Goal: Information Seeking & Learning: Learn about a topic

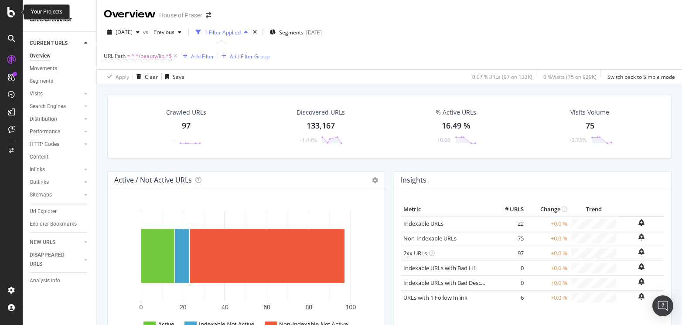
click at [7, 12] on icon at bounding box center [11, 12] width 8 height 10
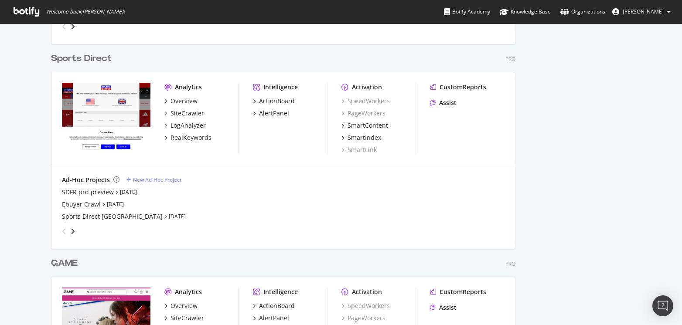
scroll to position [793, 0]
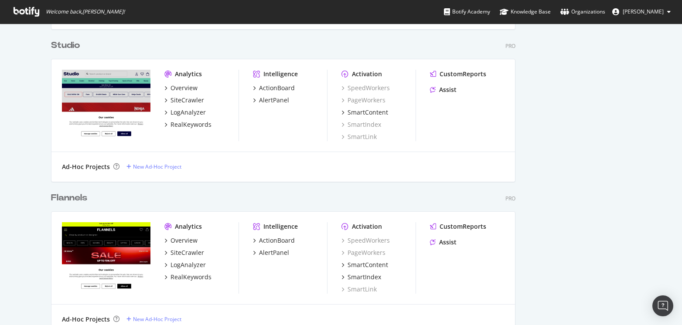
click at [67, 196] on div "Flannels" at bounding box center [69, 198] width 36 height 13
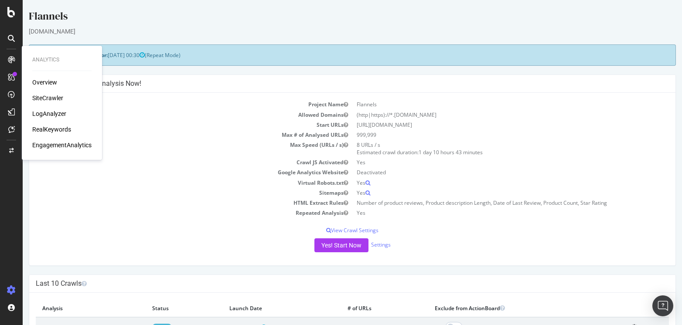
click at [65, 133] on div "RealKeywords" at bounding box center [51, 129] width 39 height 9
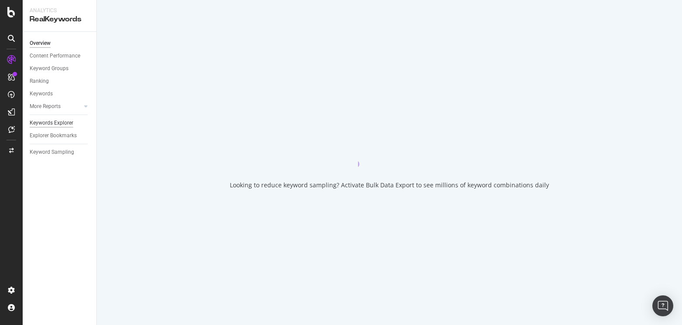
click at [50, 122] on div "Keywords Explorer" at bounding box center [52, 123] width 44 height 9
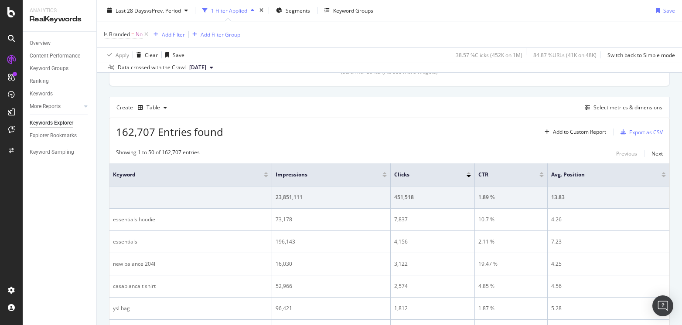
scroll to position [193, 0]
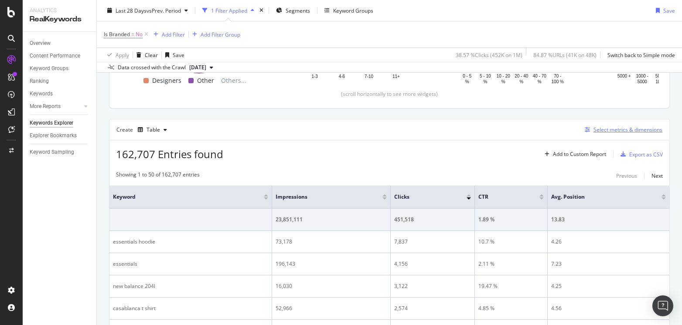
click at [631, 129] on div "Select metrics & dimensions" at bounding box center [627, 129] width 69 height 7
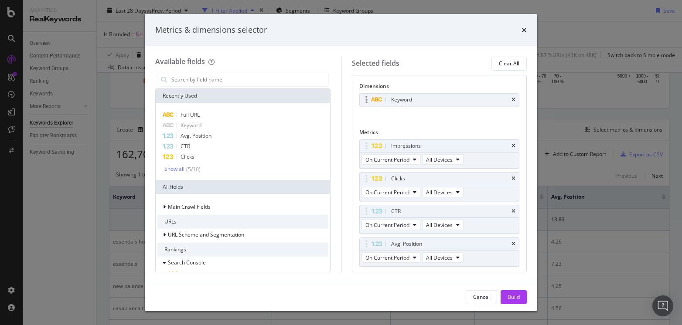
click at [516, 100] on div "Keyword" at bounding box center [440, 100] width 160 height 12
click at [512, 100] on icon "times" at bounding box center [513, 99] width 4 height 5
click at [186, 78] on input "modal" at bounding box center [249, 79] width 158 height 13
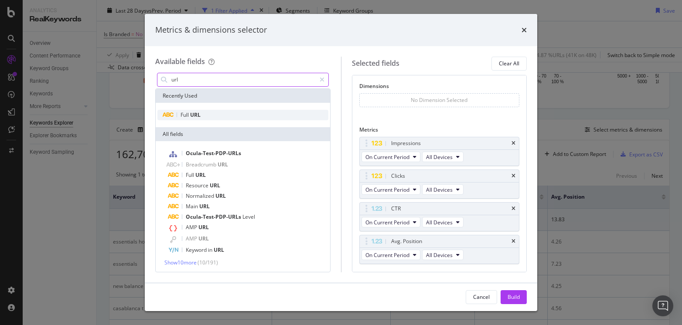
type input "url"
click at [188, 115] on span "Full" at bounding box center [185, 114] width 10 height 7
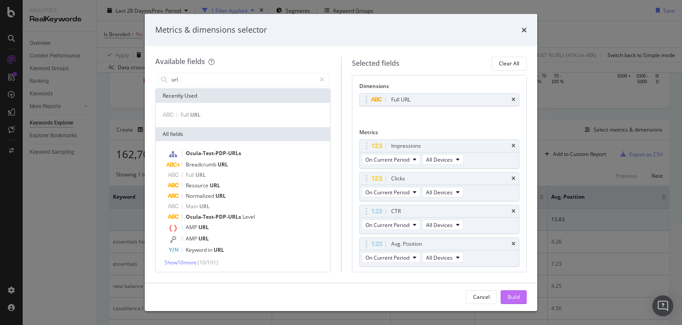
click at [513, 297] on div "Build" at bounding box center [513, 296] width 12 height 7
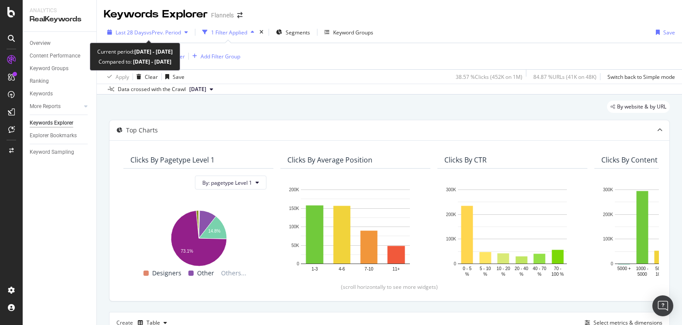
click at [162, 30] on span "vs Prev. Period" at bounding box center [163, 32] width 34 height 7
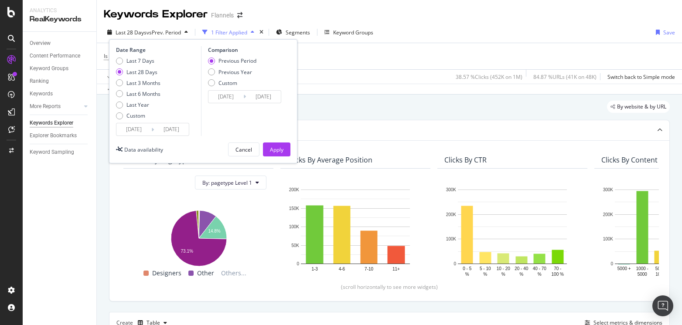
click at [146, 130] on input "[DATE]" at bounding box center [133, 129] width 35 height 12
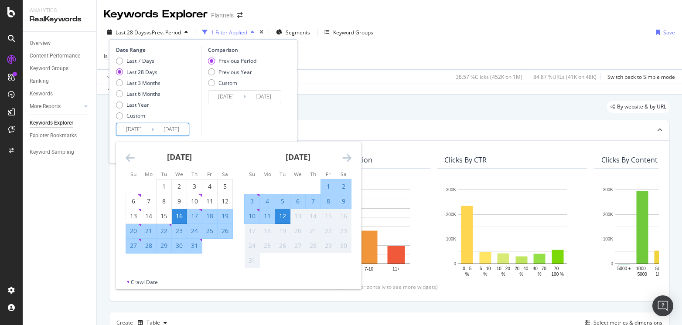
click at [131, 154] on icon "Move backward to switch to the previous month." at bounding box center [130, 158] width 9 height 10
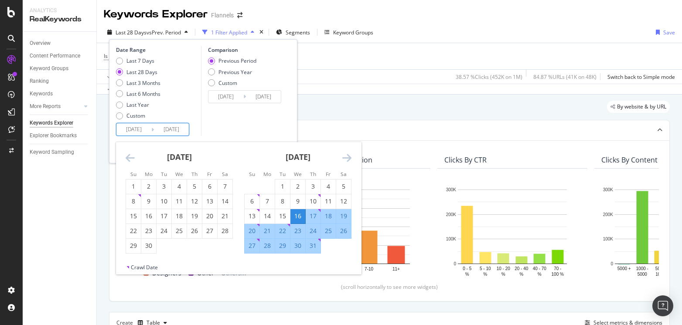
click at [131, 154] on icon "Move backward to switch to the previous month." at bounding box center [130, 158] width 9 height 10
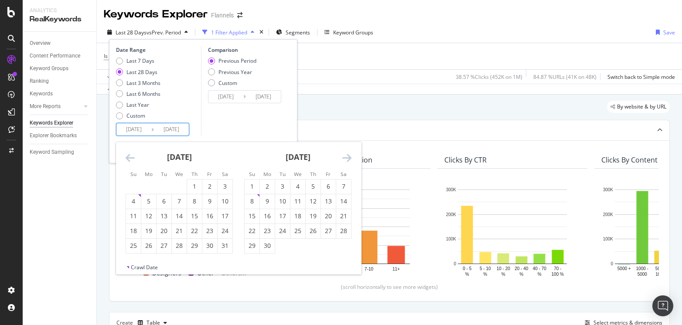
click at [131, 154] on icon "Move backward to switch to the previous month." at bounding box center [130, 158] width 9 height 10
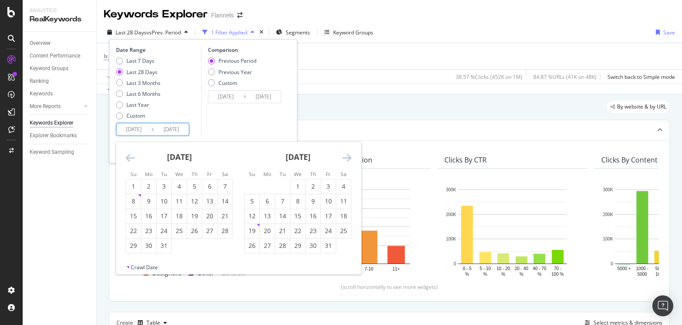
click at [131, 154] on icon "Move backward to switch to the previous month." at bounding box center [130, 158] width 9 height 10
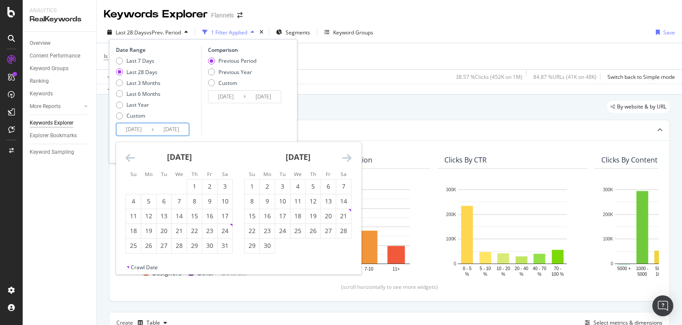
click at [131, 154] on icon "Move backward to switch to the previous month." at bounding box center [130, 158] width 9 height 10
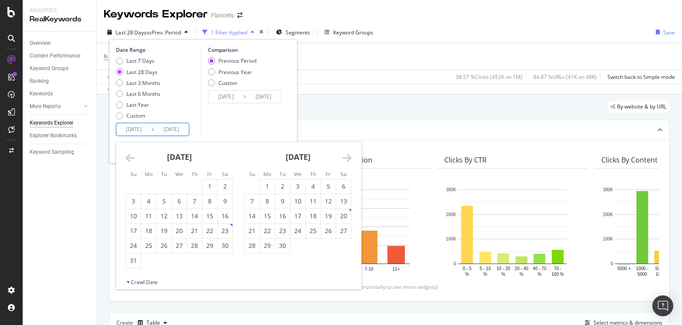
click at [131, 154] on icon "Move backward to switch to the previous month." at bounding box center [130, 158] width 9 height 10
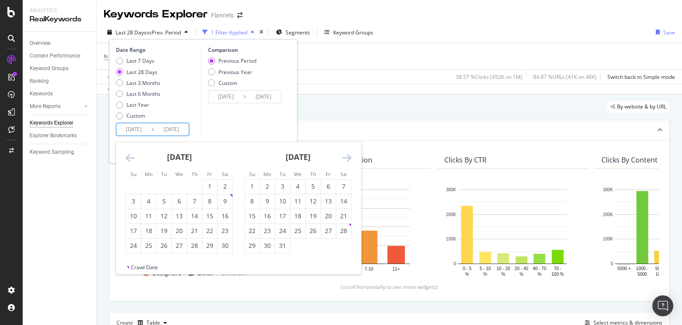
click at [131, 154] on icon "Move backward to switch to the previous month." at bounding box center [130, 158] width 9 height 10
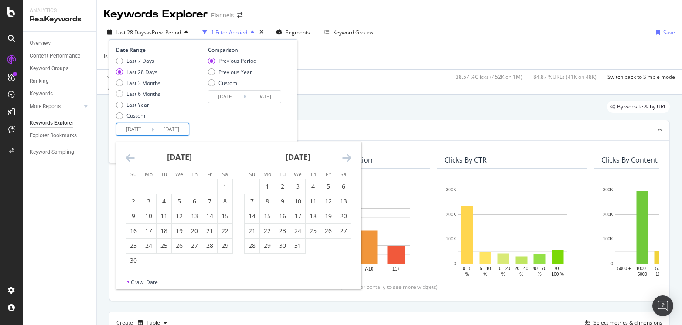
click at [131, 154] on icon "Move backward to switch to the previous month." at bounding box center [130, 158] width 9 height 10
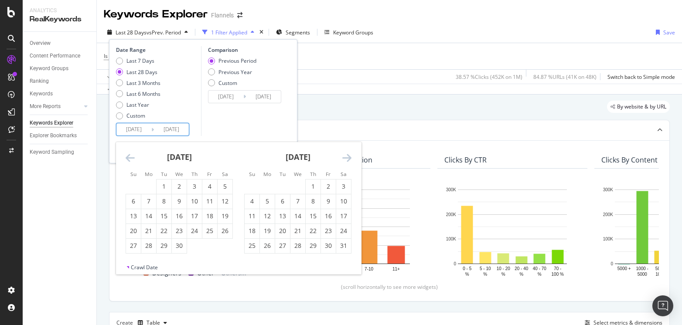
click at [131, 154] on icon "Move backward to switch to the previous month." at bounding box center [130, 158] width 9 height 10
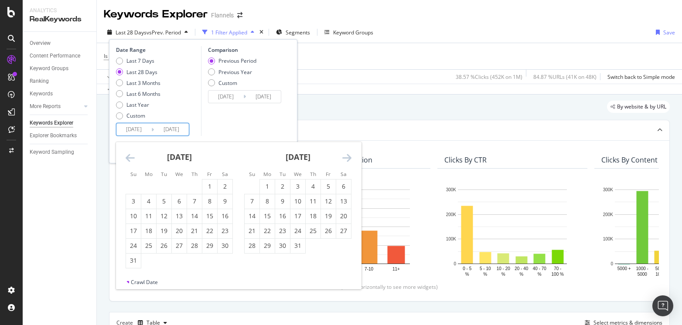
click at [131, 154] on icon "Move backward to switch to the previous month." at bounding box center [130, 158] width 9 height 10
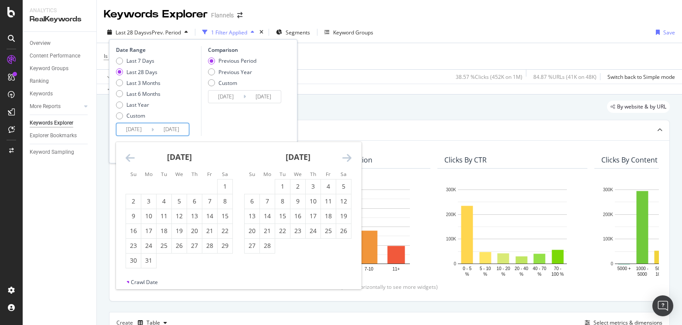
click at [131, 154] on icon "Move backward to switch to the previous month." at bounding box center [130, 158] width 9 height 10
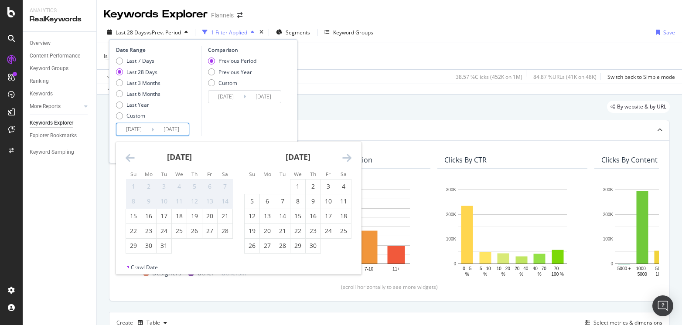
click at [131, 154] on icon "Move backward to switch to the previous month." at bounding box center [130, 158] width 9 height 10
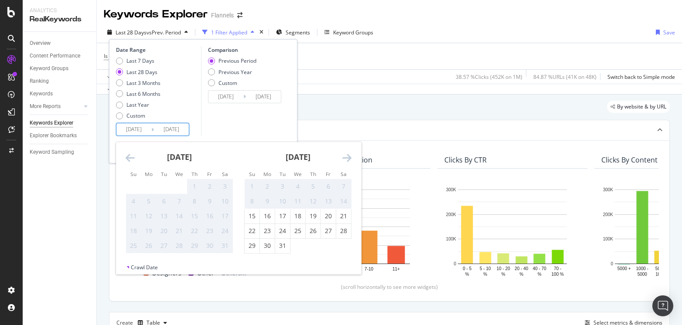
click at [131, 154] on icon "Move backward to switch to the previous month." at bounding box center [130, 158] width 9 height 10
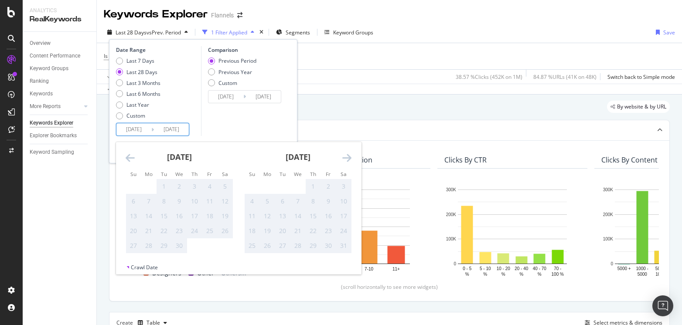
click at [131, 154] on icon "Move backward to switch to the previous month." at bounding box center [130, 158] width 9 height 10
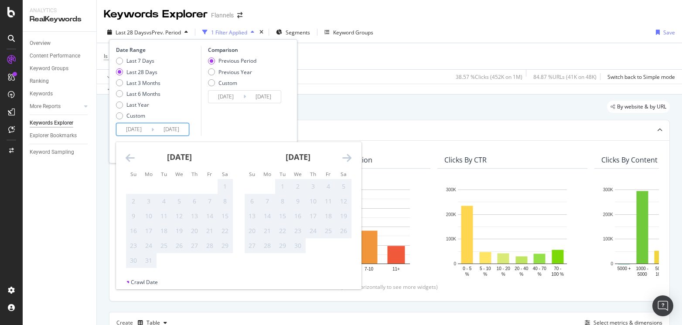
click at [131, 154] on icon "Move backward to switch to the previous month." at bounding box center [130, 158] width 9 height 10
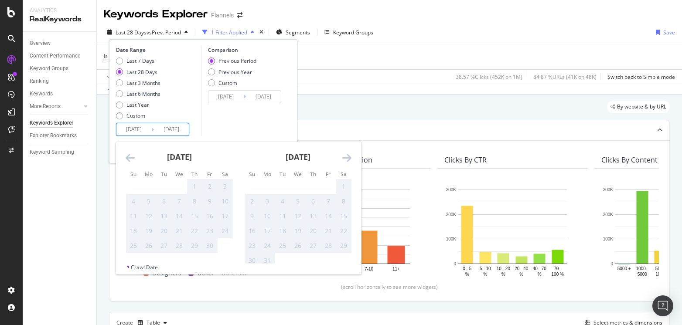
click at [131, 154] on icon "Move backward to switch to the previous month." at bounding box center [130, 158] width 9 height 10
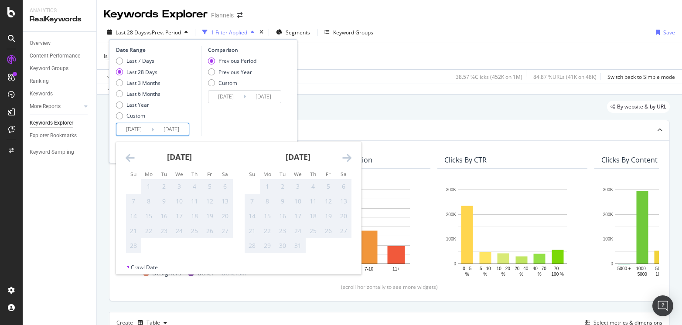
click at [347, 156] on icon "Move forward to switch to the next month." at bounding box center [346, 158] width 9 height 10
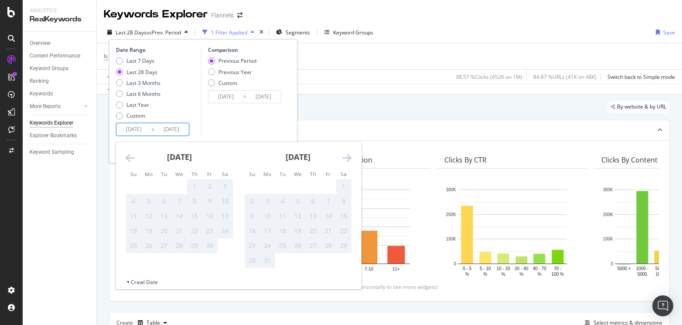
click at [347, 156] on icon "Move forward to switch to the next month." at bounding box center [346, 158] width 9 height 10
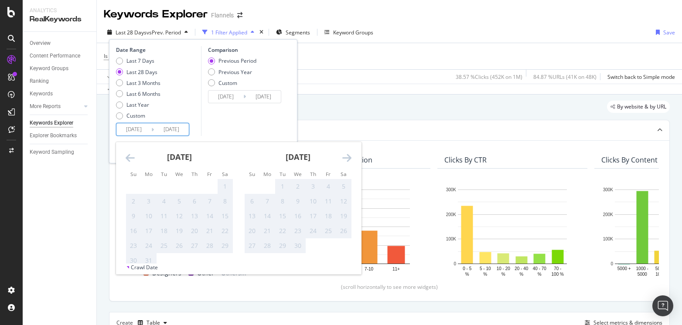
click at [347, 156] on icon "Move forward to switch to the next month." at bounding box center [346, 158] width 9 height 10
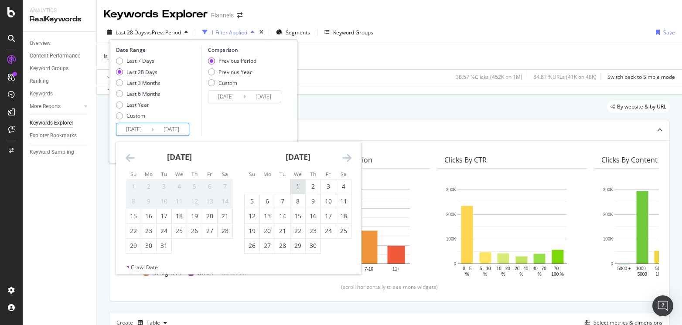
click at [296, 188] on div "1" at bounding box center [297, 186] width 15 height 9
type input "[DATE]"
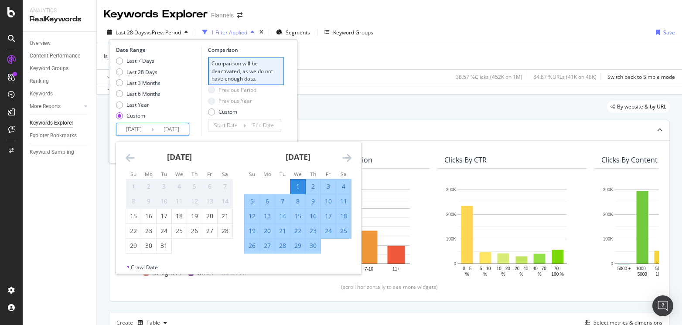
click at [351, 154] on div "[DATE] 1 2 3 4 5 6 7 8 9 10 11 12 13 14 15 16 17 18 19 20 21 22 23 24 25 26 27 …" at bounding box center [297, 198] width 119 height 112
click at [350, 155] on icon "Move forward to switch to the next month." at bounding box center [346, 158] width 9 height 10
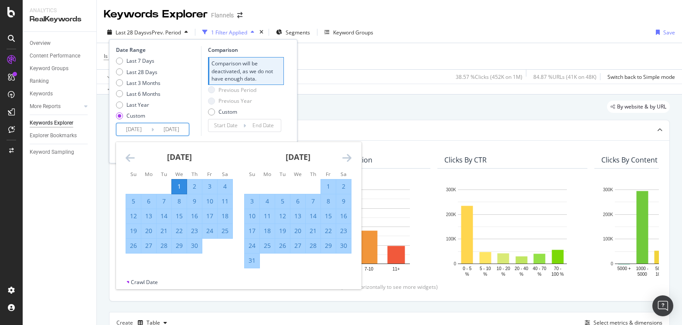
click at [350, 155] on icon "Move forward to switch to the next month." at bounding box center [346, 158] width 9 height 10
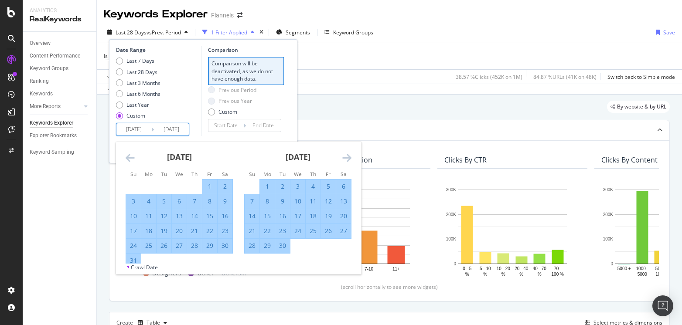
click at [350, 155] on icon "Move forward to switch to the next month." at bounding box center [346, 158] width 9 height 10
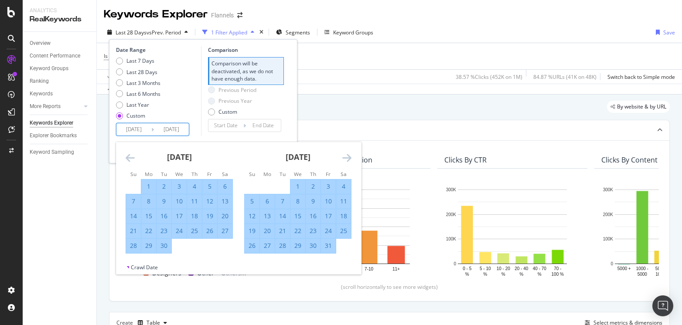
click at [350, 155] on icon "Move forward to switch to the next month." at bounding box center [346, 158] width 9 height 10
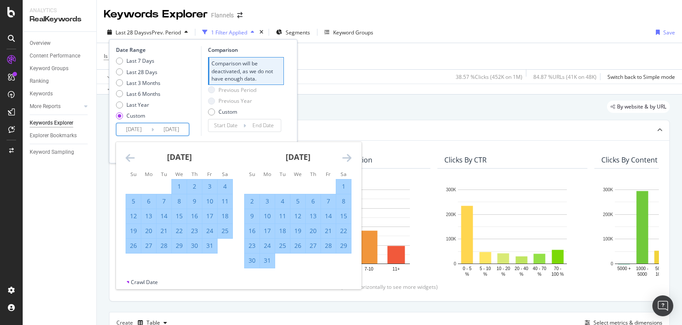
click at [350, 155] on icon "Move forward to switch to the next month." at bounding box center [346, 158] width 9 height 10
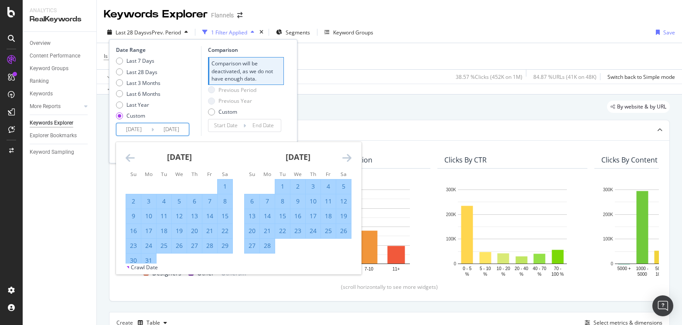
click at [350, 155] on icon "Move forward to switch to the next month." at bounding box center [346, 158] width 9 height 10
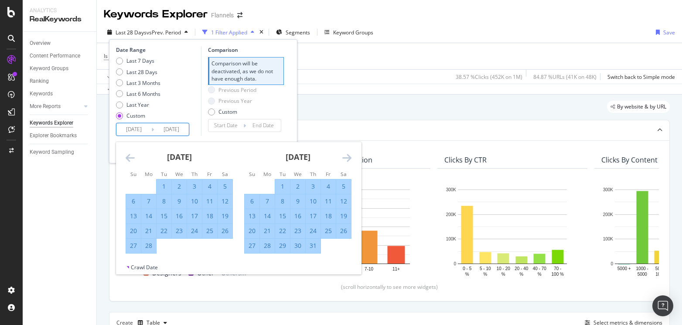
click at [167, 131] on input "[DATE]" at bounding box center [171, 129] width 35 height 12
drag, startPoint x: 187, startPoint y: 129, endPoint x: 179, endPoint y: 129, distance: 7.4
click at [179, 129] on input "[DATE]" at bounding box center [171, 129] width 35 height 12
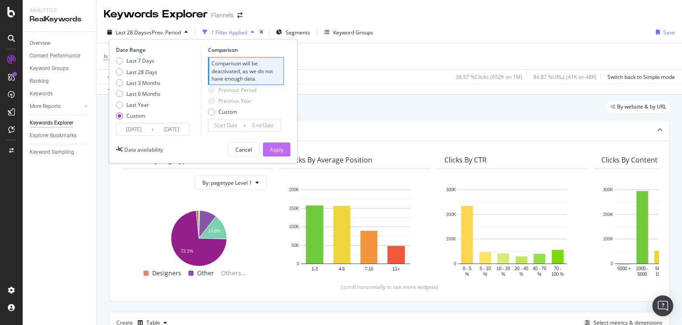
type input "[DATE]"
click at [286, 149] on button "Apply" at bounding box center [276, 150] width 27 height 14
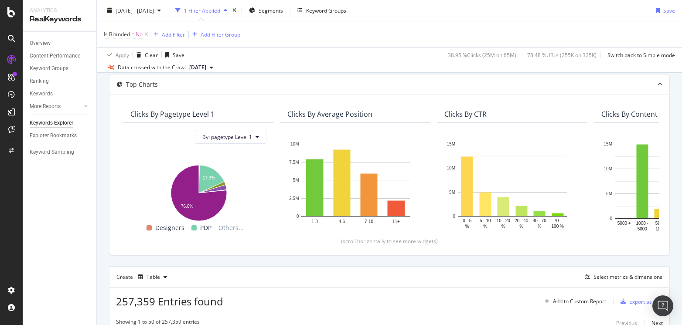
scroll to position [45, 0]
click at [283, 11] on span "Segments" at bounding box center [270, 10] width 24 height 7
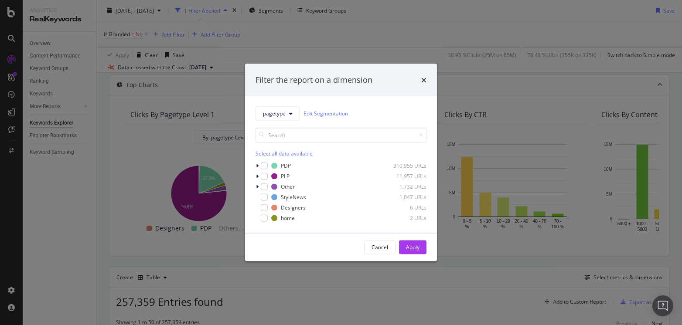
click at [266, 153] on div "Select all data available" at bounding box center [340, 152] width 171 height 7
click at [265, 167] on icon "modal" at bounding box center [264, 165] width 4 height 4
click at [421, 250] on button "Apply" at bounding box center [412, 247] width 27 height 14
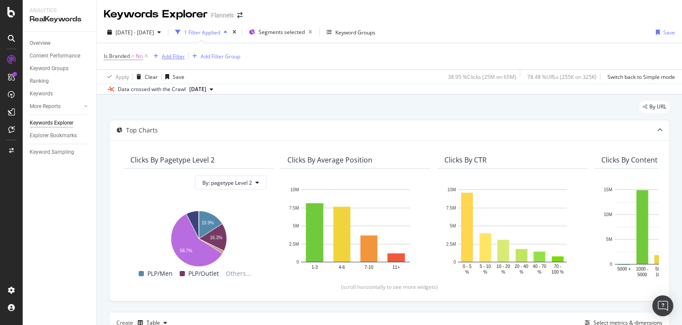
click at [169, 56] on div "Add Filter" at bounding box center [173, 56] width 23 height 7
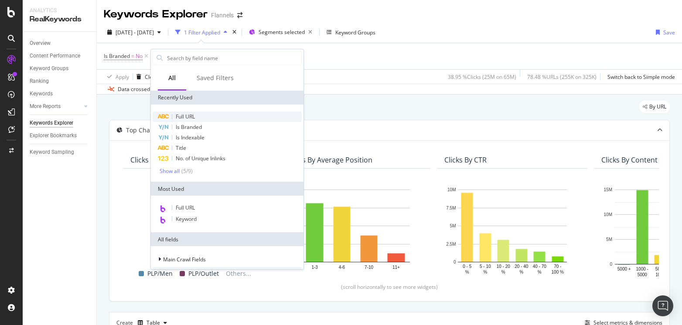
click at [185, 119] on span "Full URL" at bounding box center [185, 116] width 19 height 7
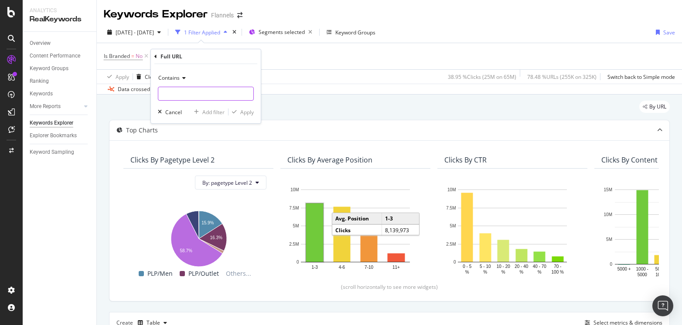
click at [217, 96] on input "text" at bounding box center [205, 94] width 95 height 14
click at [180, 80] on icon at bounding box center [183, 77] width 6 height 5
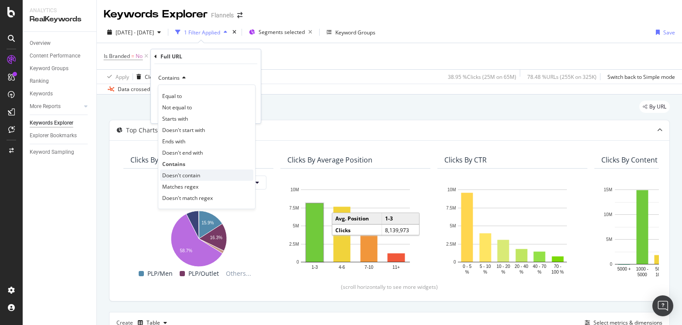
click at [179, 177] on span "Doesn't contain" at bounding box center [181, 175] width 38 height 7
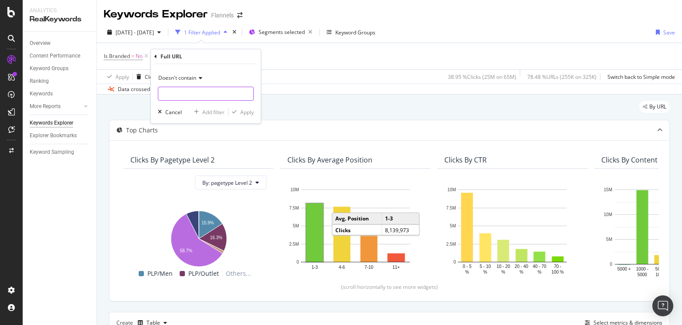
click at [211, 100] on input "text" at bounding box center [205, 94] width 95 height 14
type input "dcp"
click at [241, 110] on div "Apply" at bounding box center [247, 112] width 14 height 7
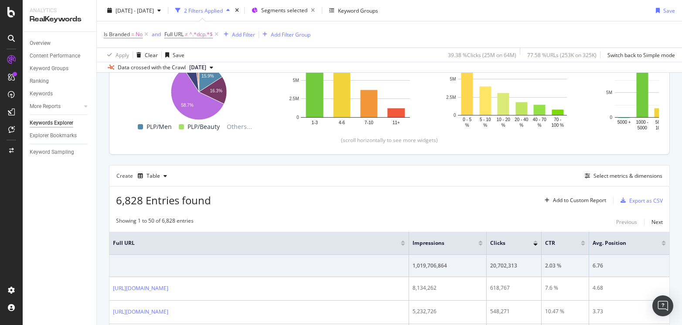
scroll to position [147, 0]
click at [637, 198] on div "Export as CSV" at bounding box center [646, 200] width 34 height 7
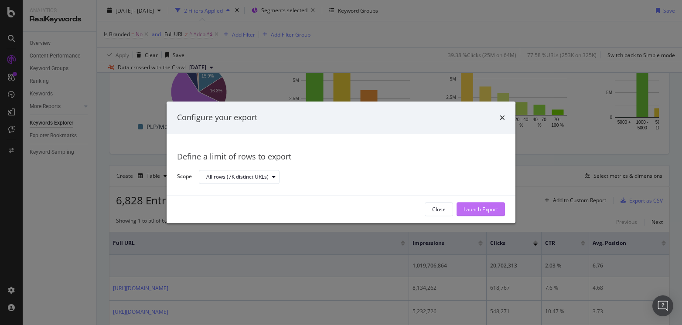
click at [483, 209] on div "Launch Export" at bounding box center [480, 209] width 34 height 7
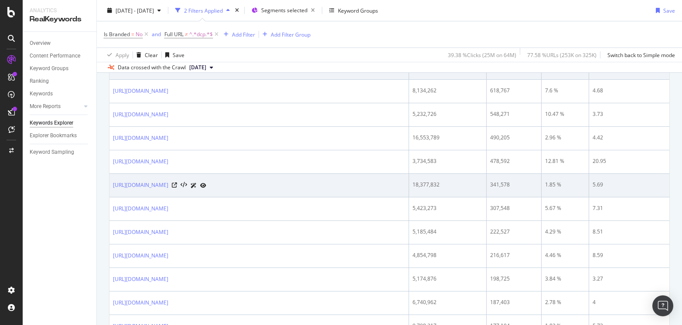
scroll to position [0, 0]
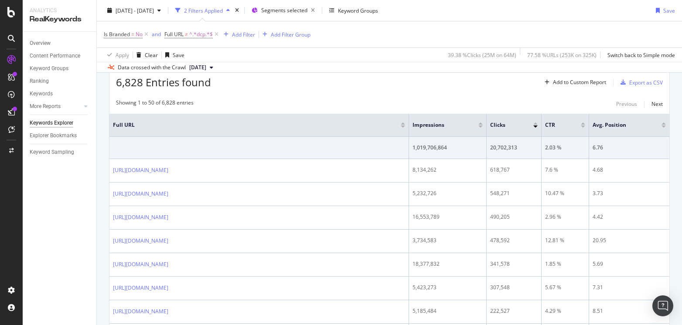
scroll to position [265, 0]
click at [648, 84] on div "Export as CSV" at bounding box center [646, 82] width 34 height 7
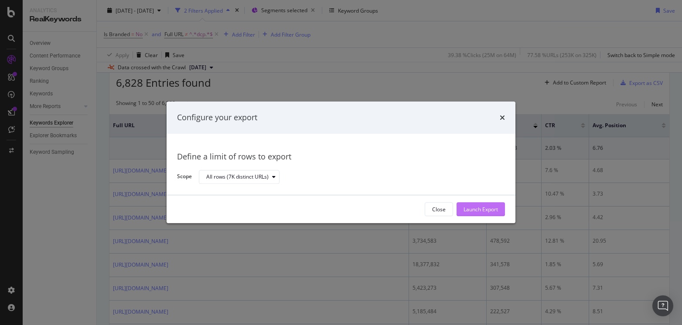
click at [484, 207] on div "Launch Export" at bounding box center [480, 209] width 34 height 7
